Goal: Find specific page/section: Find specific page/section

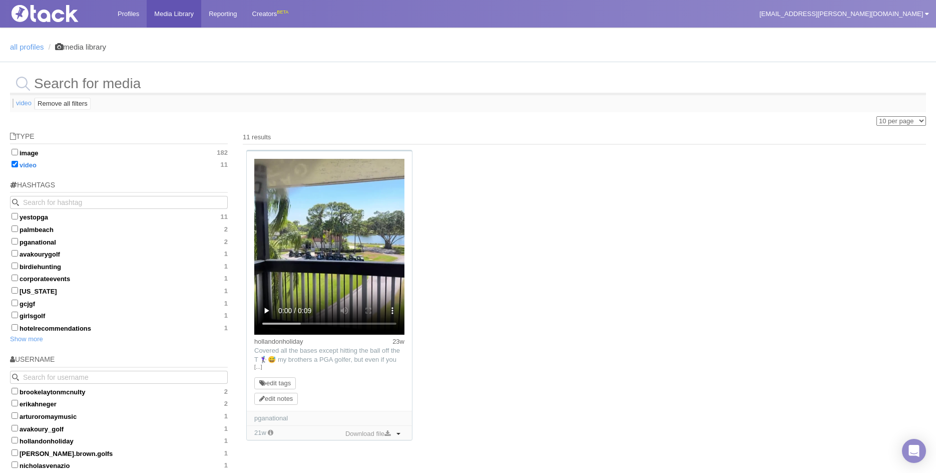
scroll to position [72, 0]
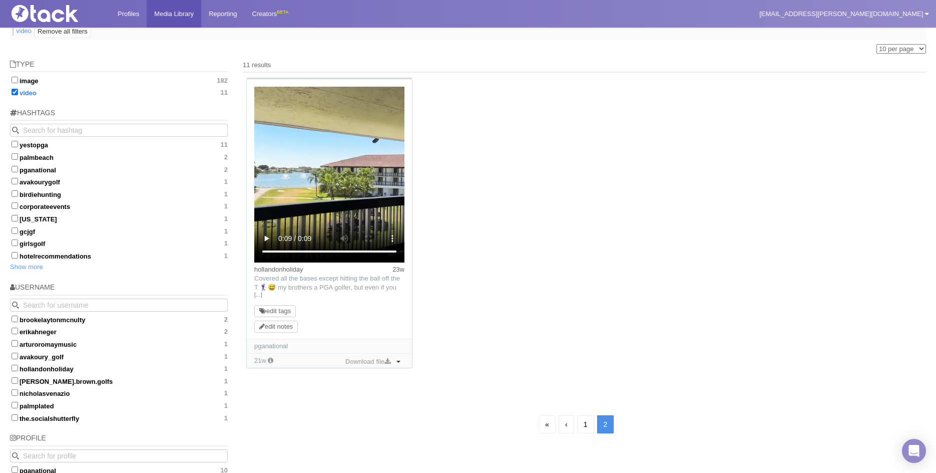
click at [616, 200] on div "hollandonholiday 23w TikTok: Covered all the bases except hitting the ball off …" at bounding box center [584, 228] width 683 height 301
click at [583, 419] on link "1" at bounding box center [585, 424] width 17 height 18
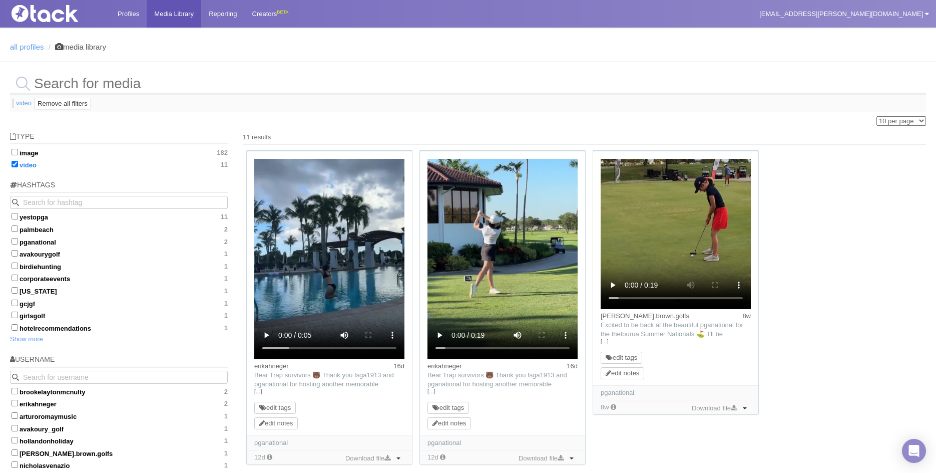
click at [15, 165] on input "video 11" at bounding box center [15, 164] width 7 height 7
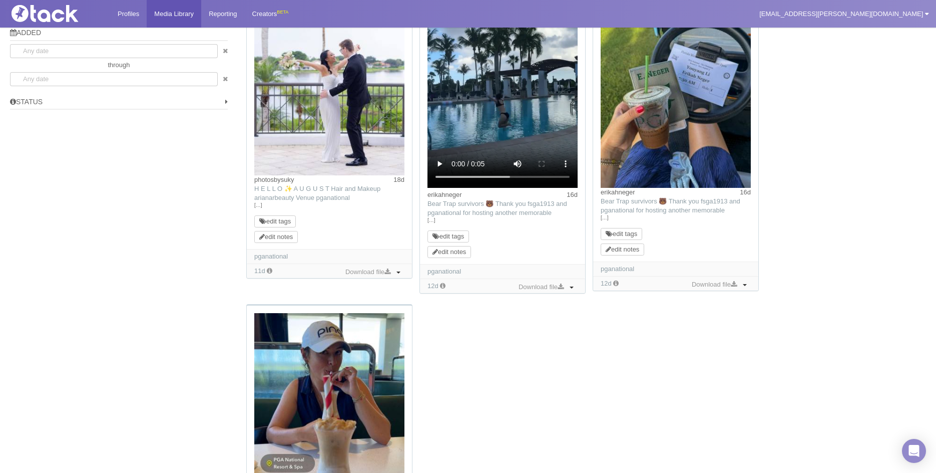
scroll to position [1001, 0]
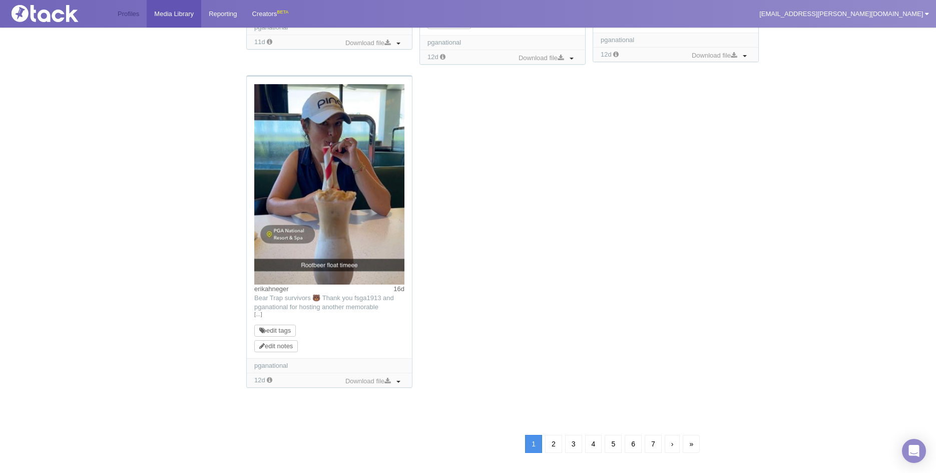
click at [124, 12] on link "Profiles" at bounding box center [128, 14] width 37 height 28
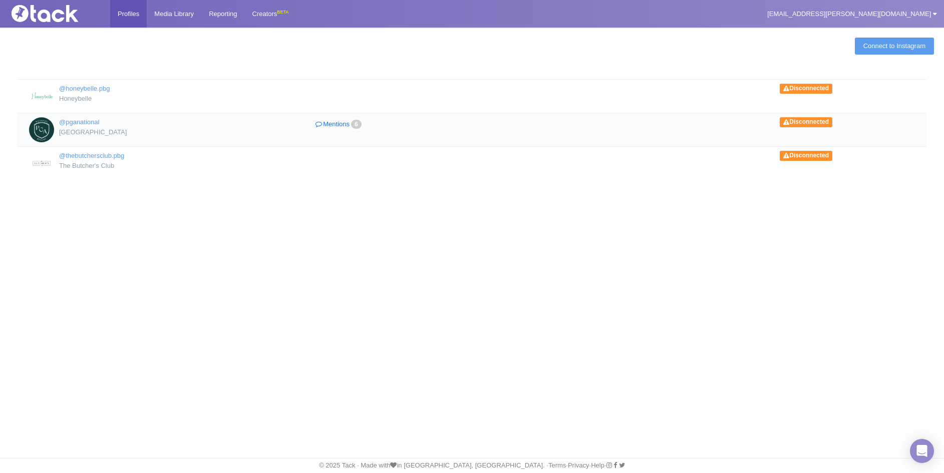
click at [338, 127] on link "Mentions 6" at bounding box center [339, 124] width 170 height 15
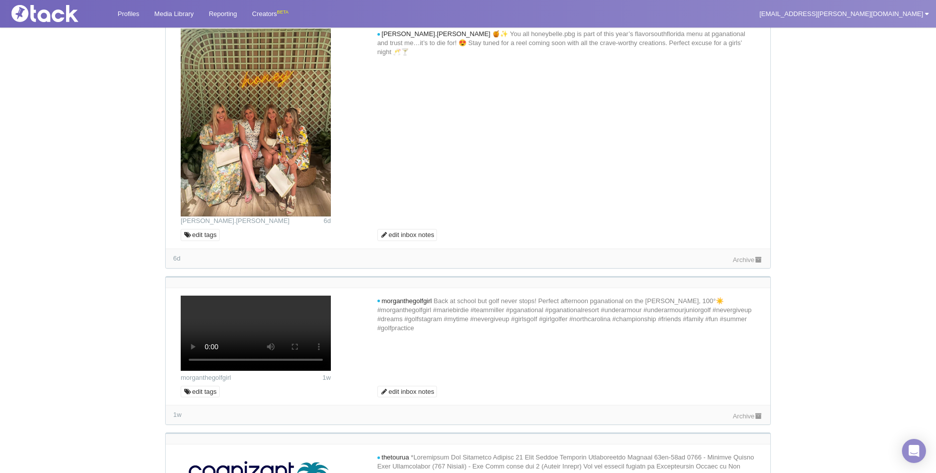
scroll to position [451, 0]
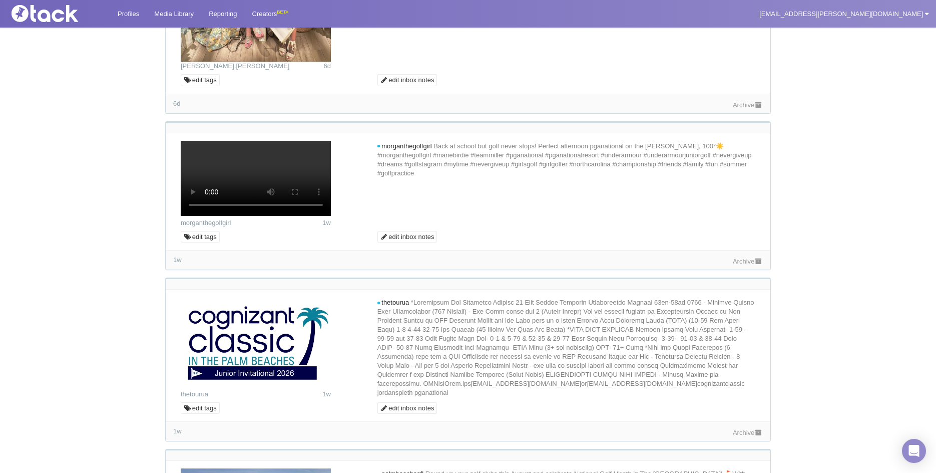
click at [750, 109] on link "Archive" at bounding box center [748, 105] width 30 height 8
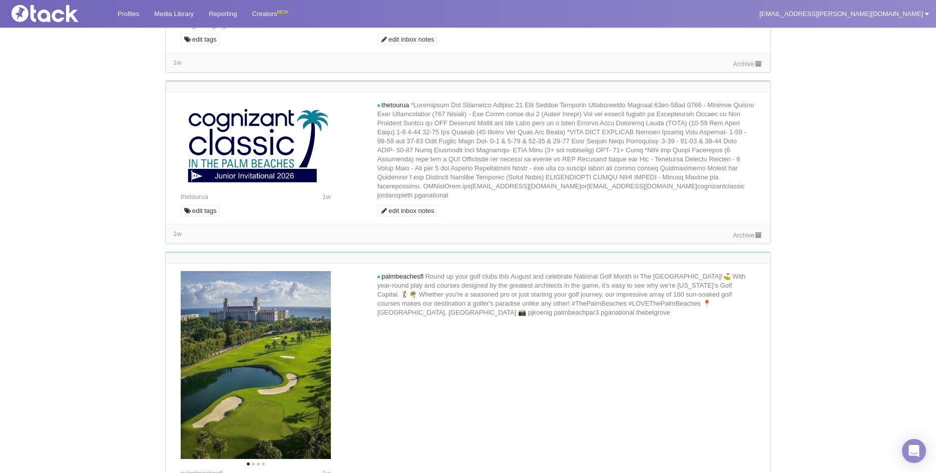
scroll to position [651, 0]
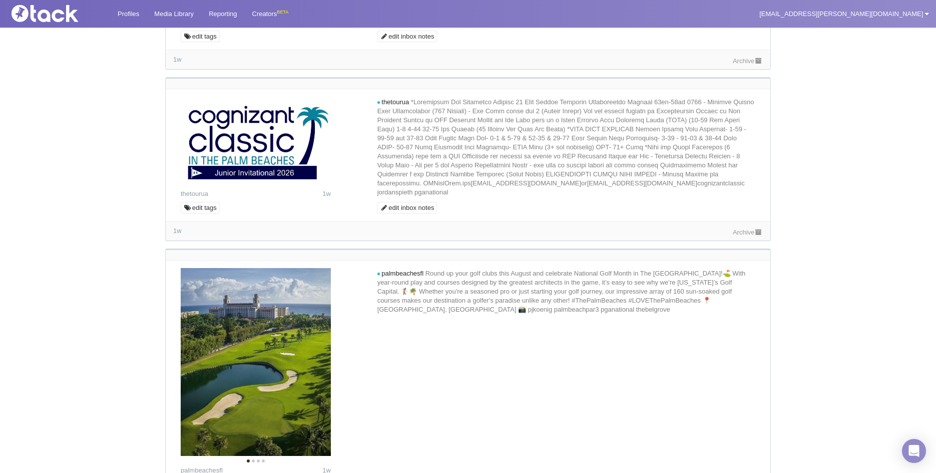
click at [749, 65] on link "Archive" at bounding box center [748, 61] width 30 height 8
